Goal: Task Accomplishment & Management: Manage account settings

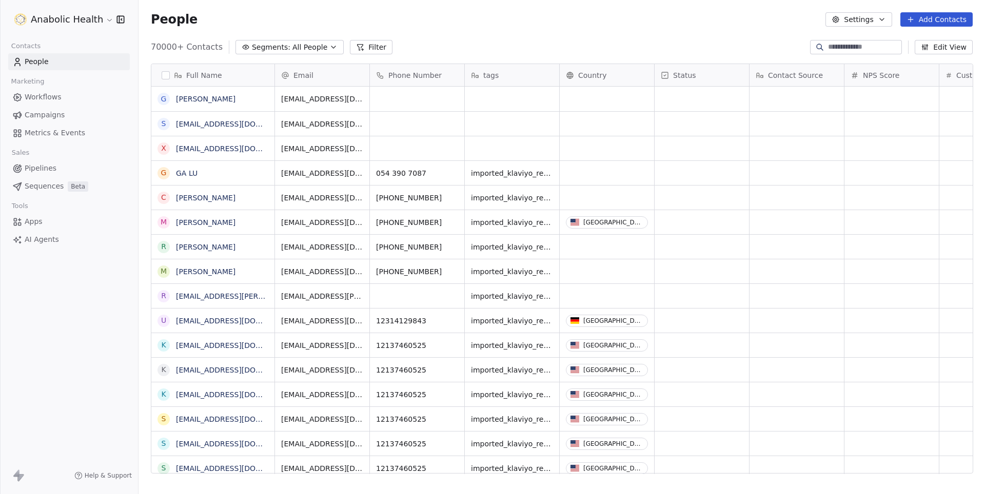
scroll to position [435, 846]
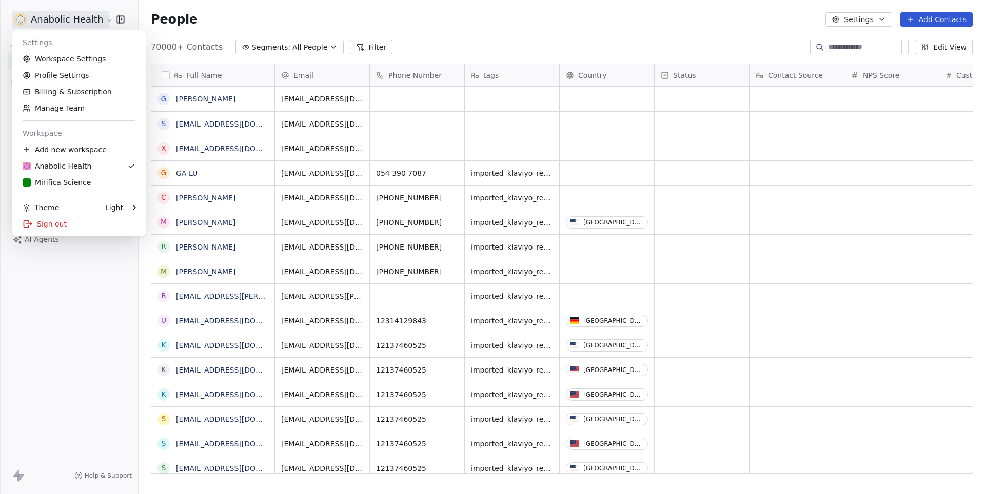
click at [62, 17] on html "Anabolic Health Contacts People Marketing Workflows Campaigns Metrics & Events …" at bounding box center [492, 247] width 985 height 494
click at [61, 178] on div "Mirifica Science" at bounding box center [57, 182] width 68 height 10
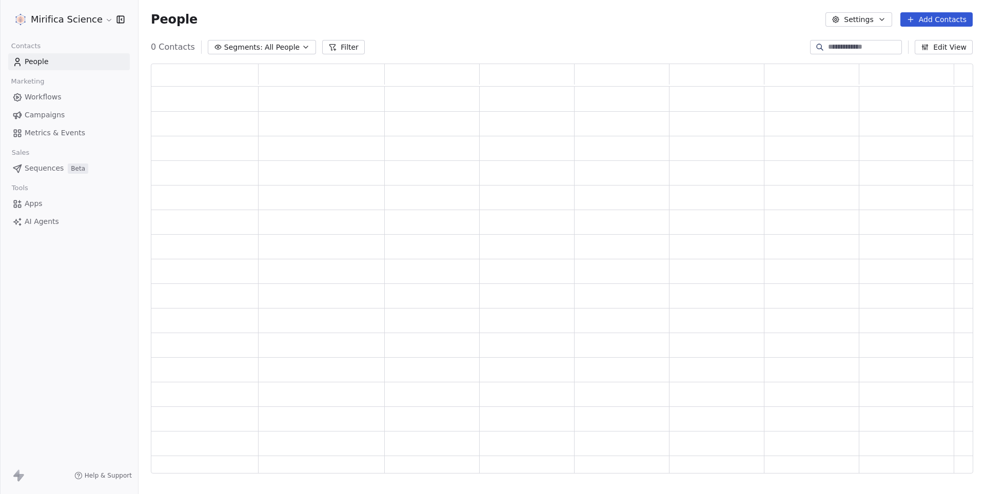
scroll to position [410, 821]
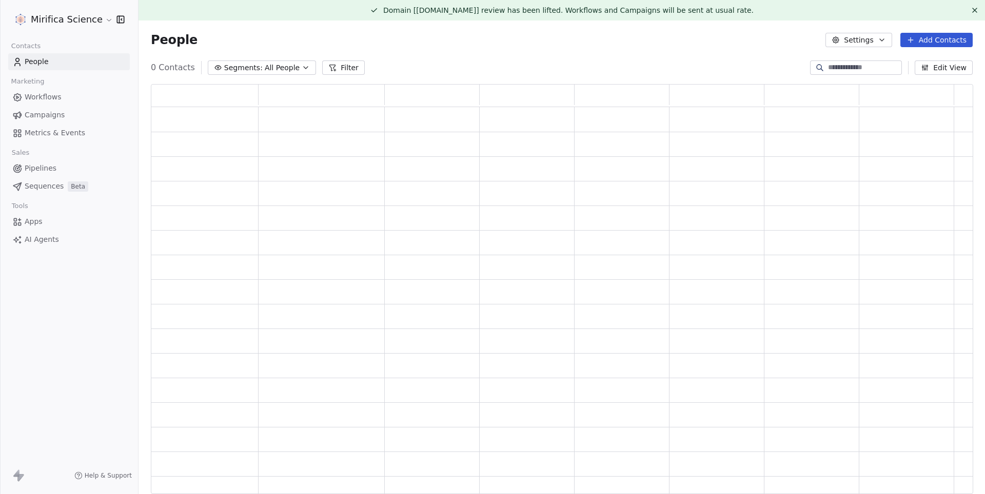
click at [54, 28] on div "Mirifica Science" at bounding box center [69, 19] width 138 height 39
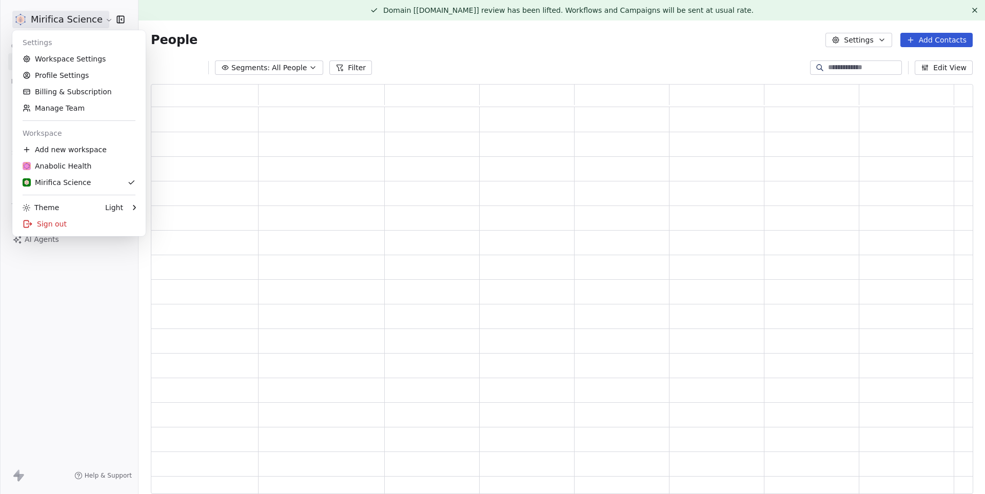
click at [54, 18] on html "Mirifica Science Contacts People Marketing Workflows Campaigns Metrics & Events…" at bounding box center [492, 247] width 985 height 494
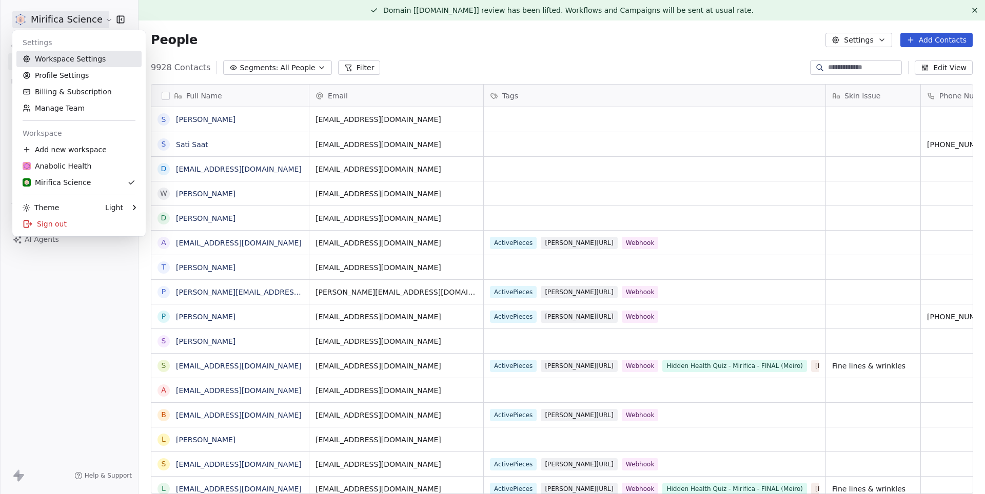
scroll to position [435, 846]
click at [56, 61] on link "Workspace Settings" at bounding box center [78, 59] width 125 height 16
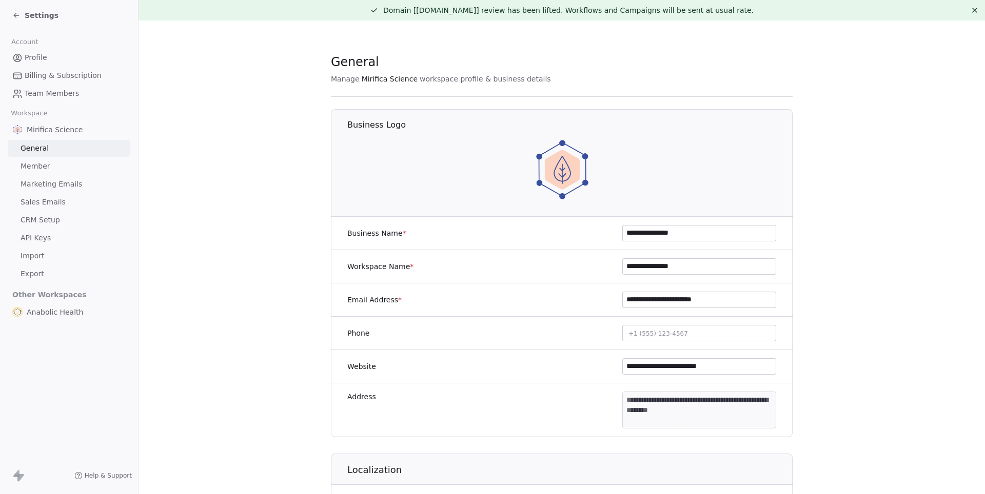
scroll to position [5, 0]
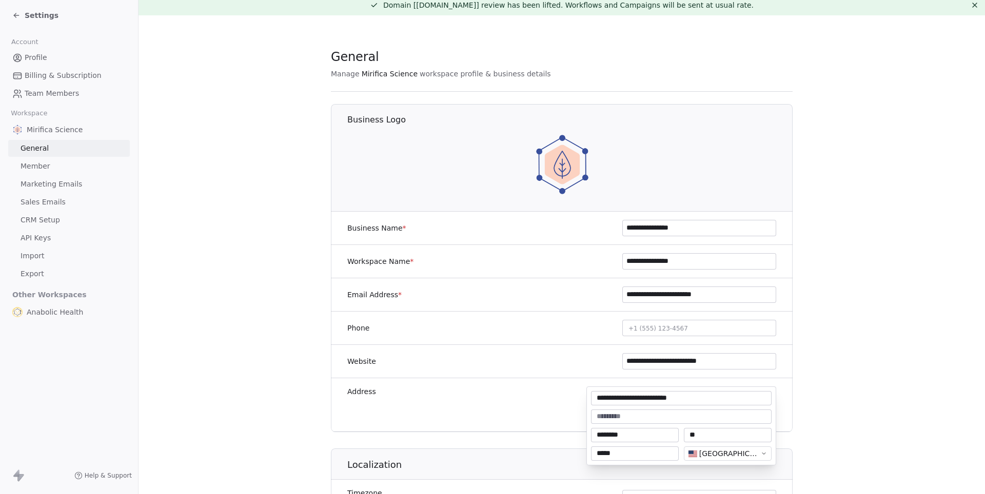
click at [680, 389] on body "**********" at bounding box center [492, 247] width 985 height 494
click at [31, 15] on html "**********" at bounding box center [492, 247] width 985 height 494
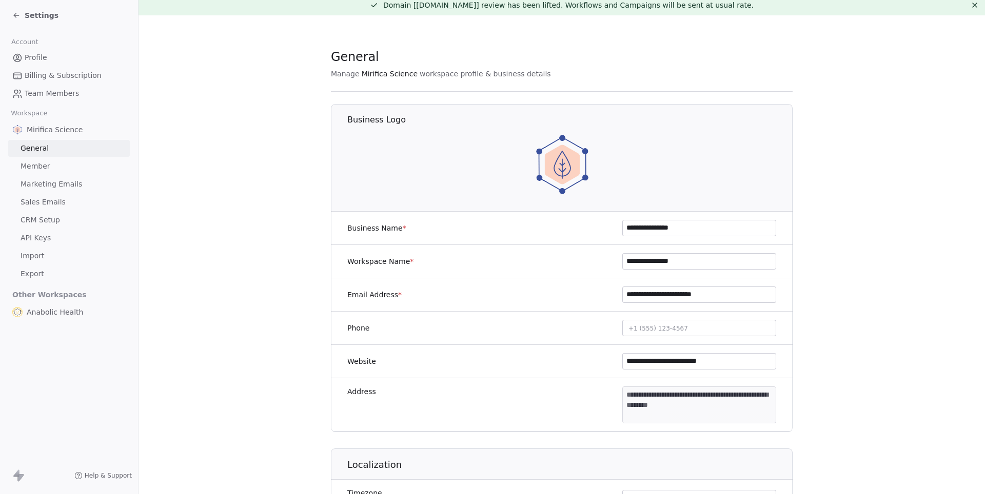
click at [40, 16] on span "Settings" at bounding box center [42, 15] width 34 height 10
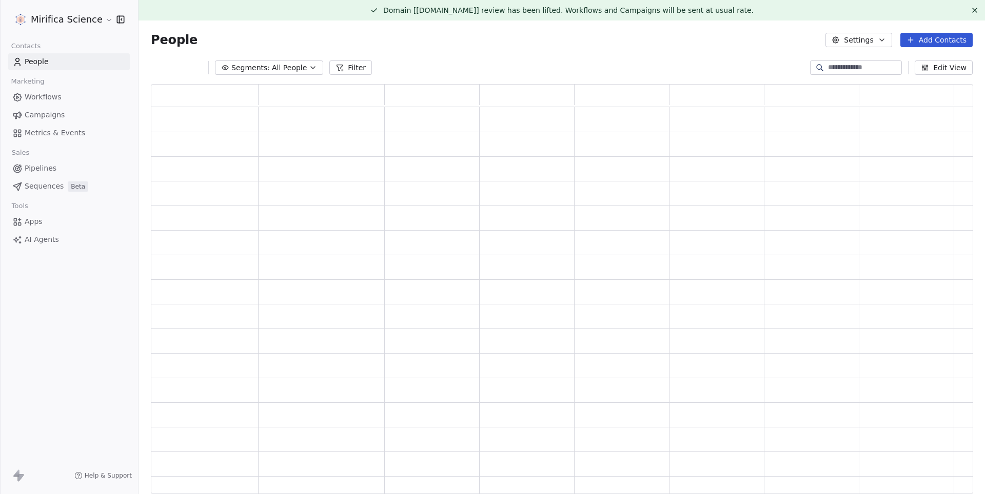
scroll to position [410, 821]
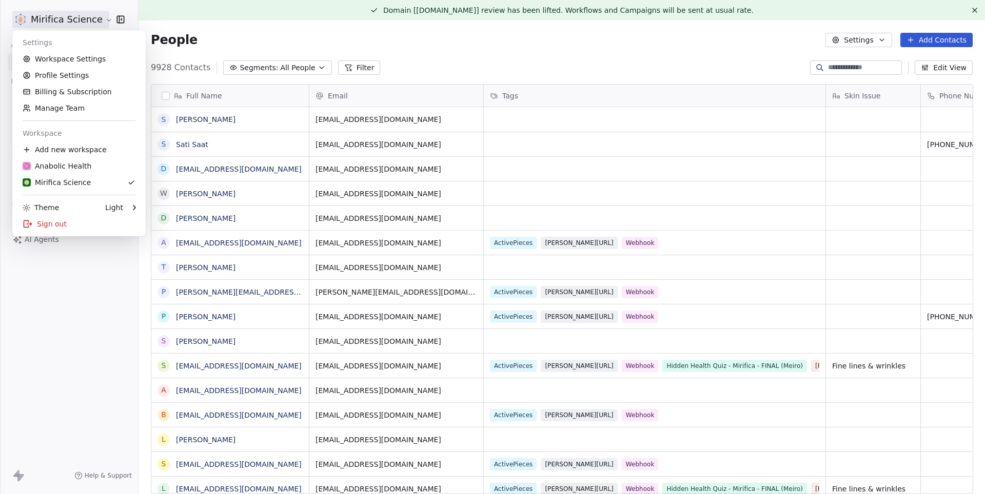
click at [64, 25] on html "Mirifica Science Contacts People Marketing Workflows Campaigns Metrics & Events…" at bounding box center [492, 247] width 985 height 494
click at [53, 223] on div "Sign out" at bounding box center [78, 224] width 125 height 16
